Goal: Information Seeking & Learning: Check status

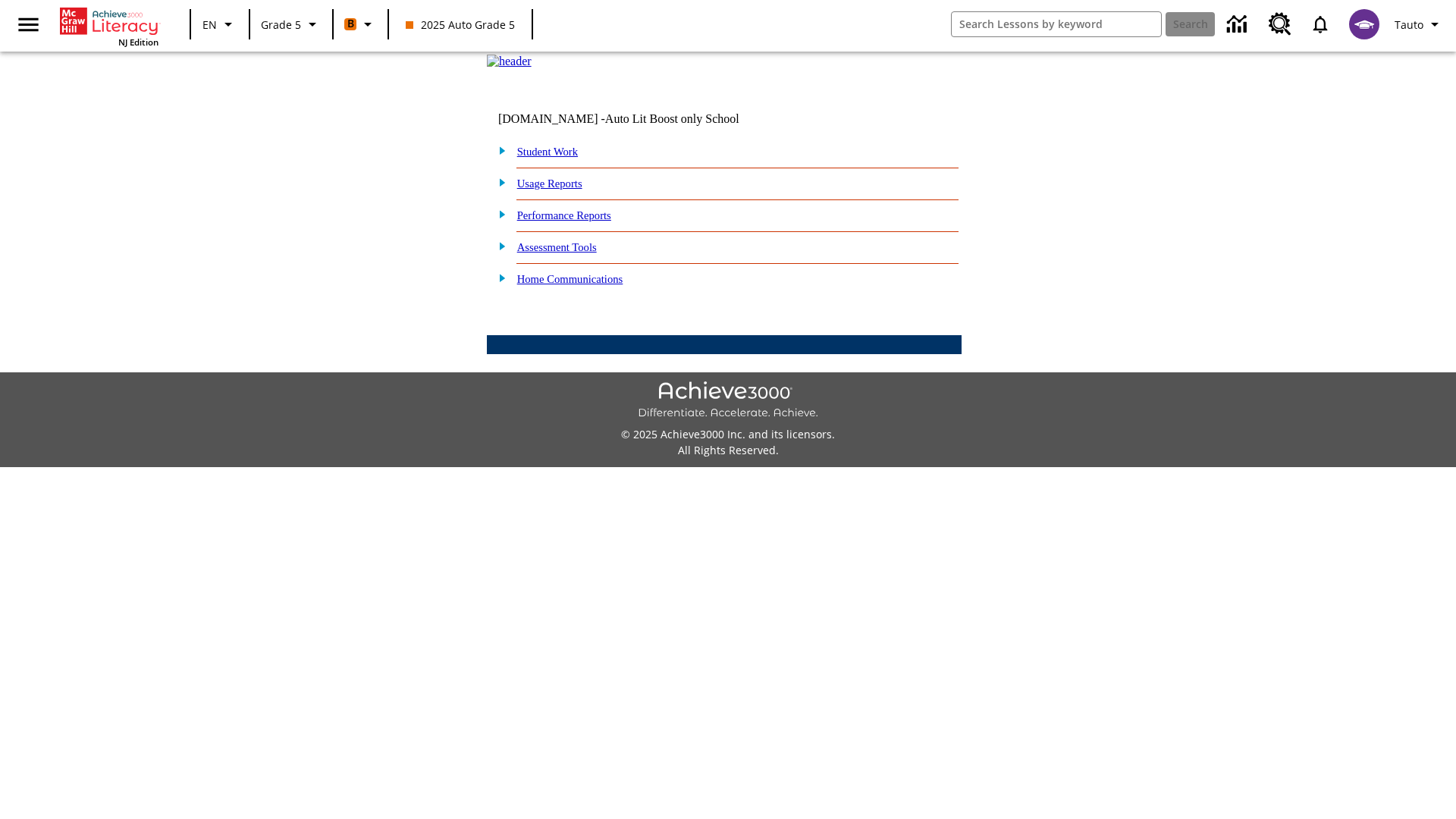
click at [580, 222] on link "Performance Reports" at bounding box center [563, 215] width 94 height 12
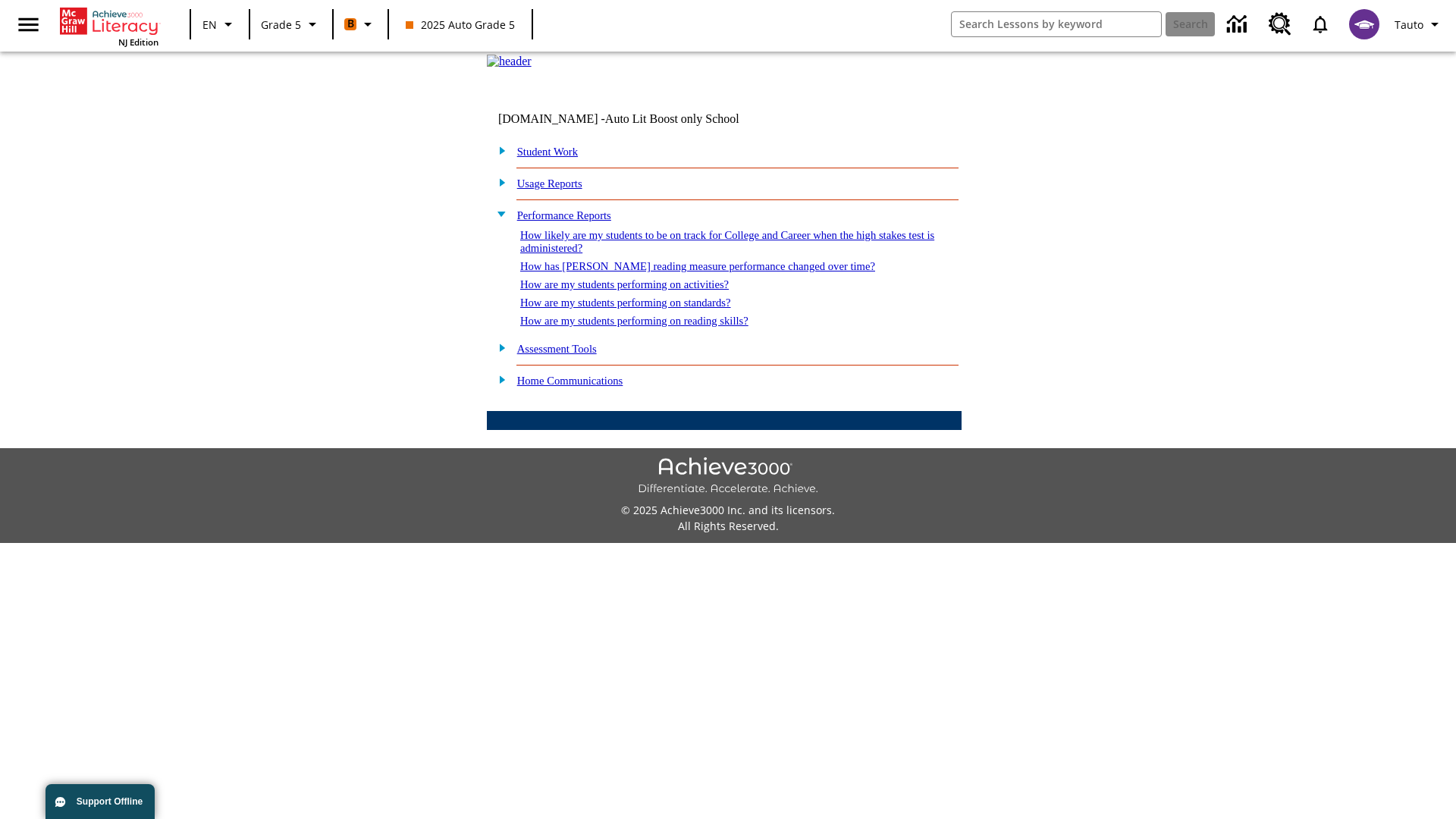
click at [700, 254] on link "How likely are my students to be on track for College and Career when the high …" at bounding box center [727, 242] width 414 height 25
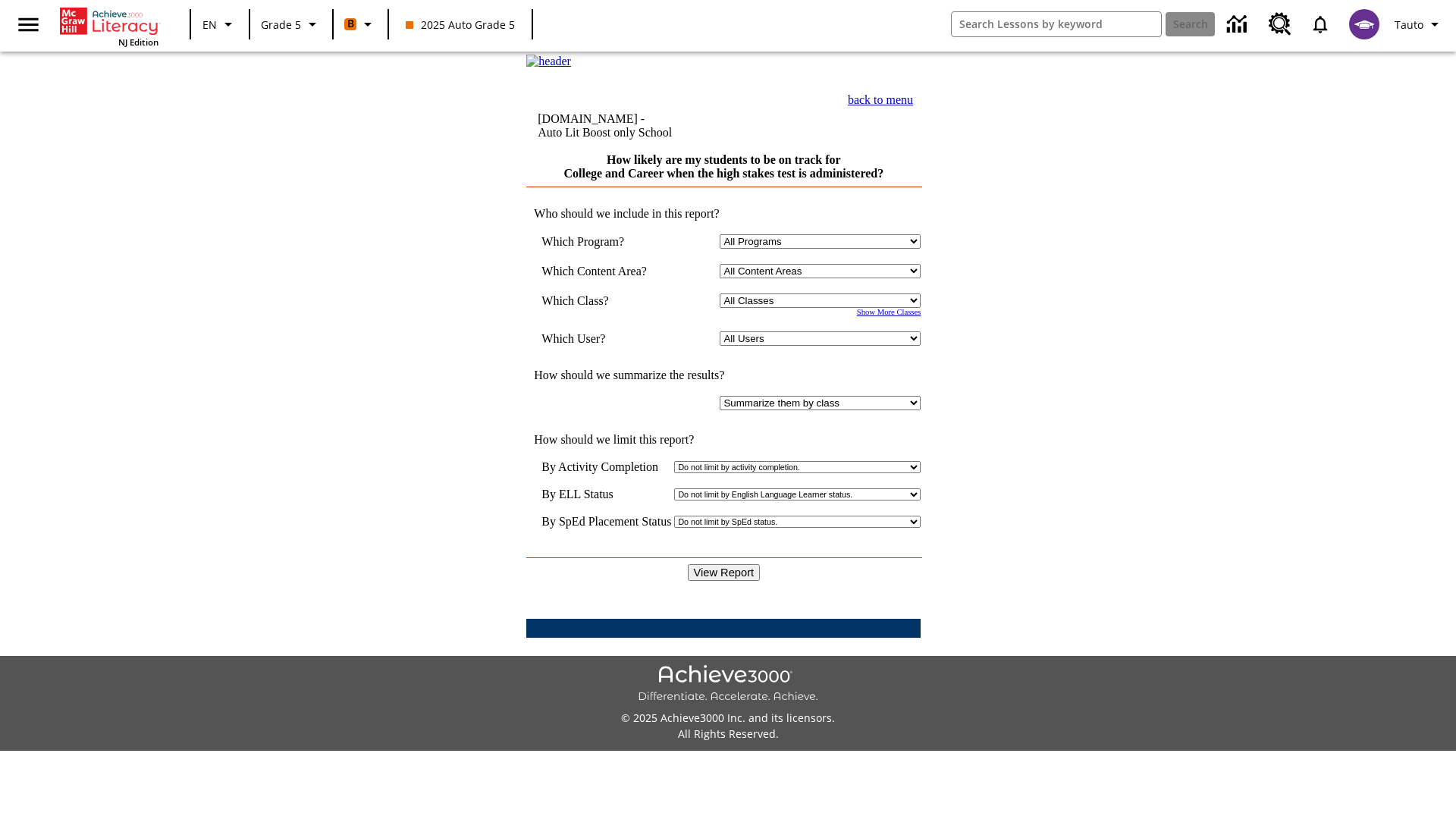
click at [823, 307] on select "Select a Class: All Classes 2025 Auto Grade 5 OL 2025 Auto Grade 6" at bounding box center [819, 300] width 201 height 14
select select "11133131"
select select "21437107"
click at [725, 564] on input "View Report" at bounding box center [723, 572] width 73 height 17
